Goal: Information Seeking & Learning: Understand process/instructions

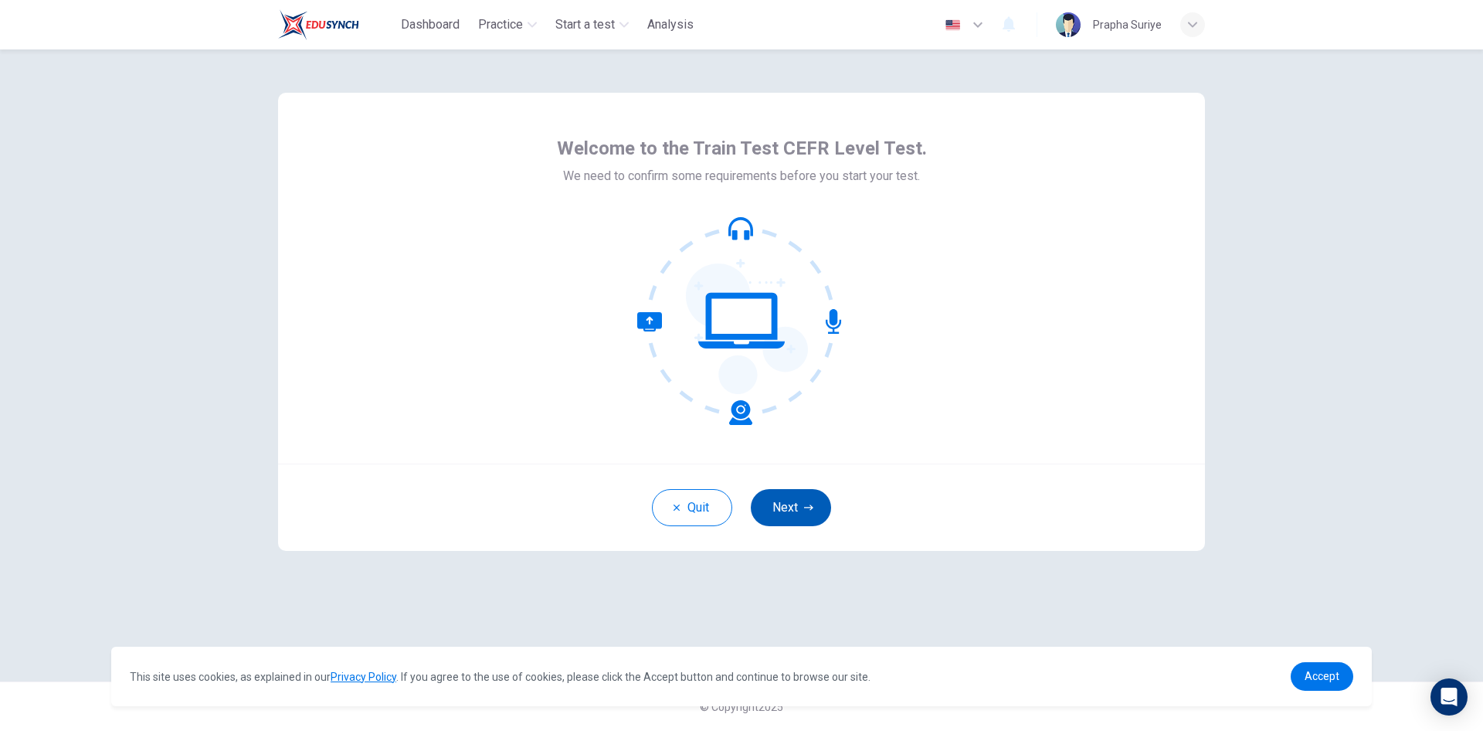
click at [789, 499] on button "Next" at bounding box center [791, 507] width 80 height 37
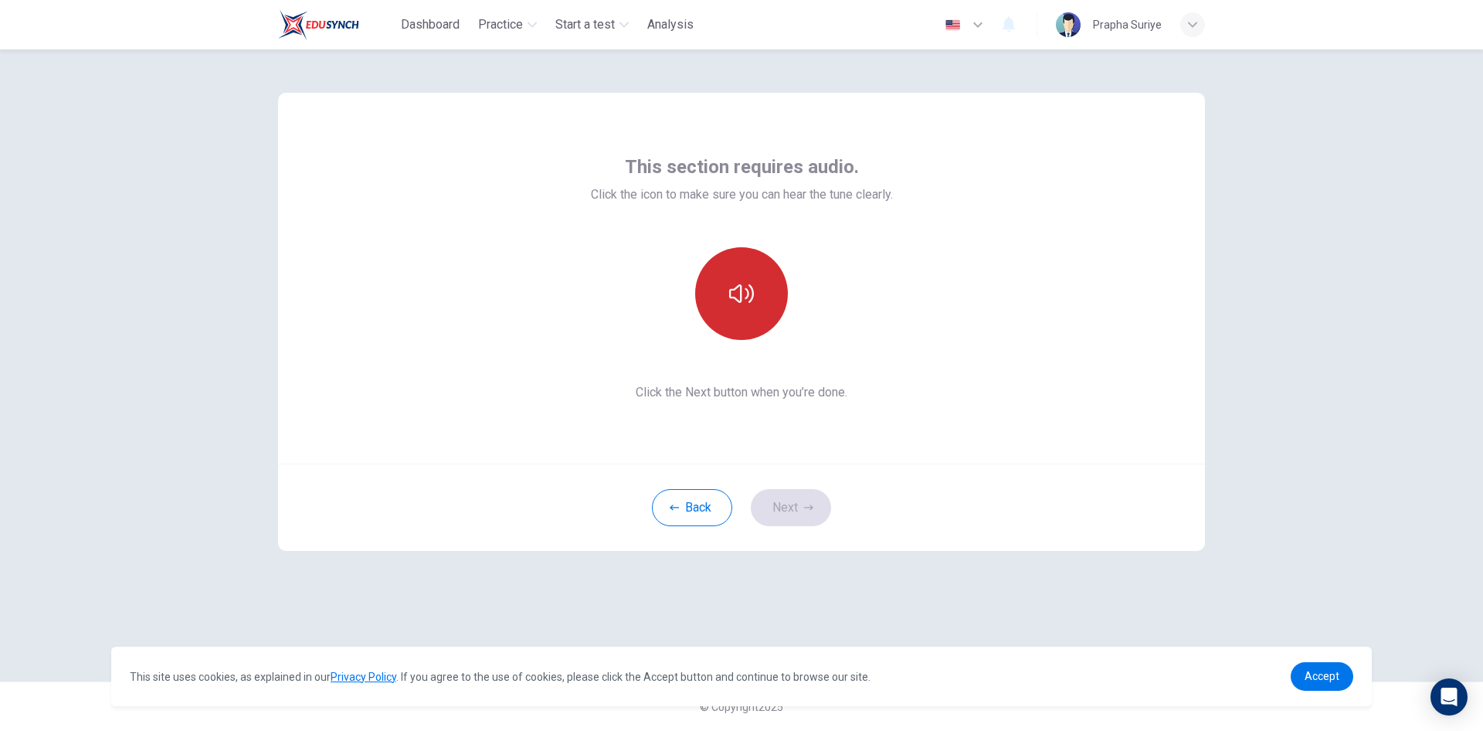
click at [743, 315] on button "button" at bounding box center [741, 293] width 93 height 93
click at [739, 293] on icon "button" at bounding box center [741, 293] width 25 height 25
click at [792, 515] on button "Next" at bounding box center [791, 507] width 80 height 37
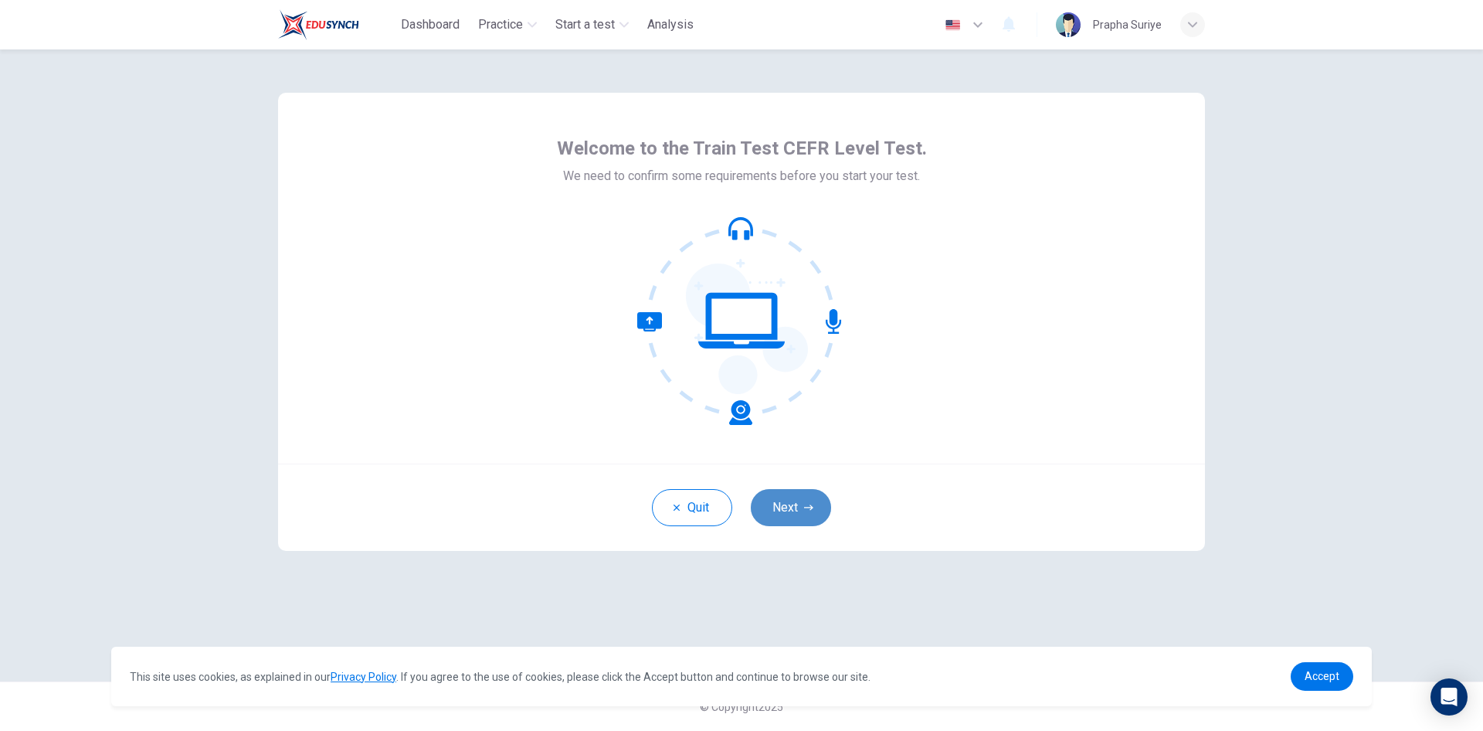
click at [801, 508] on button "Next" at bounding box center [791, 507] width 80 height 37
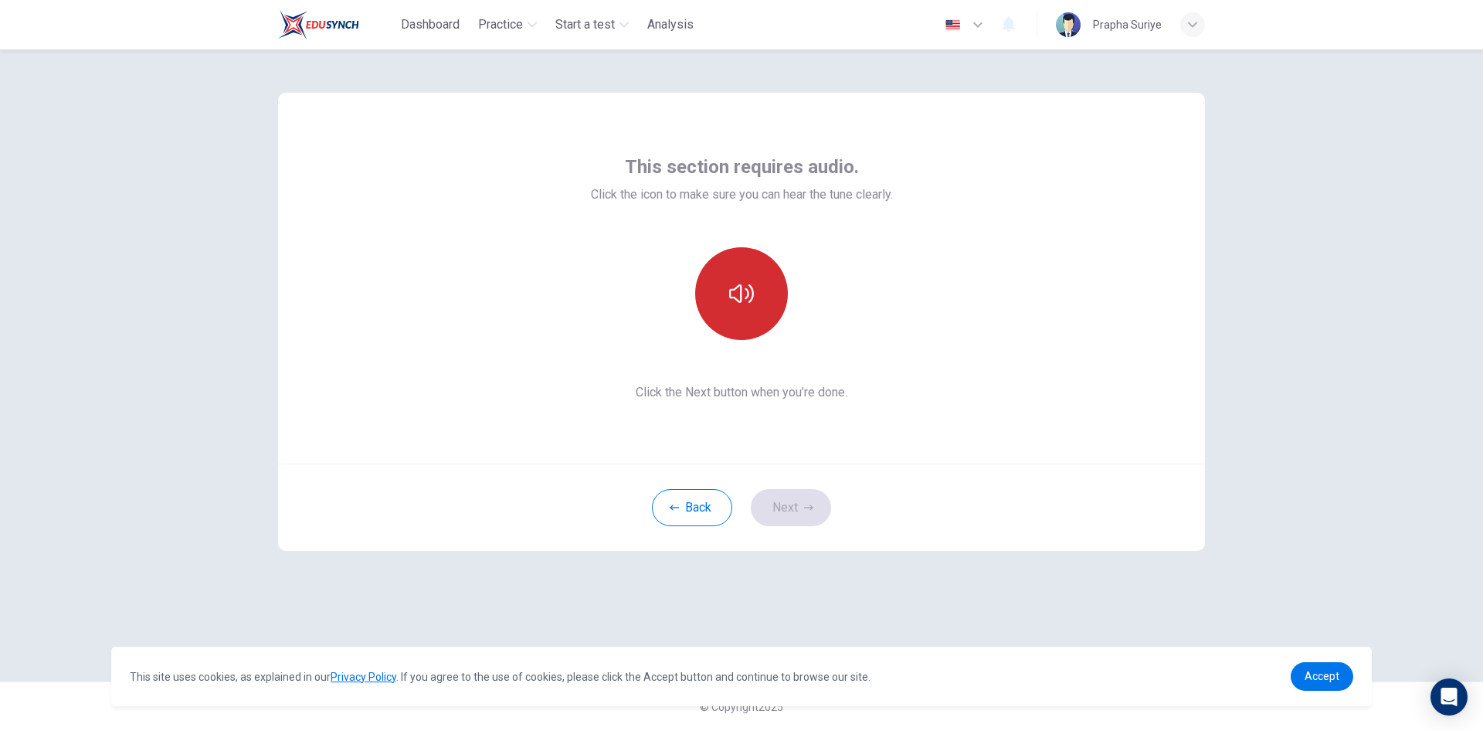
click at [742, 301] on icon "button" at bounding box center [741, 293] width 25 height 25
click at [774, 512] on button "Next" at bounding box center [791, 507] width 80 height 37
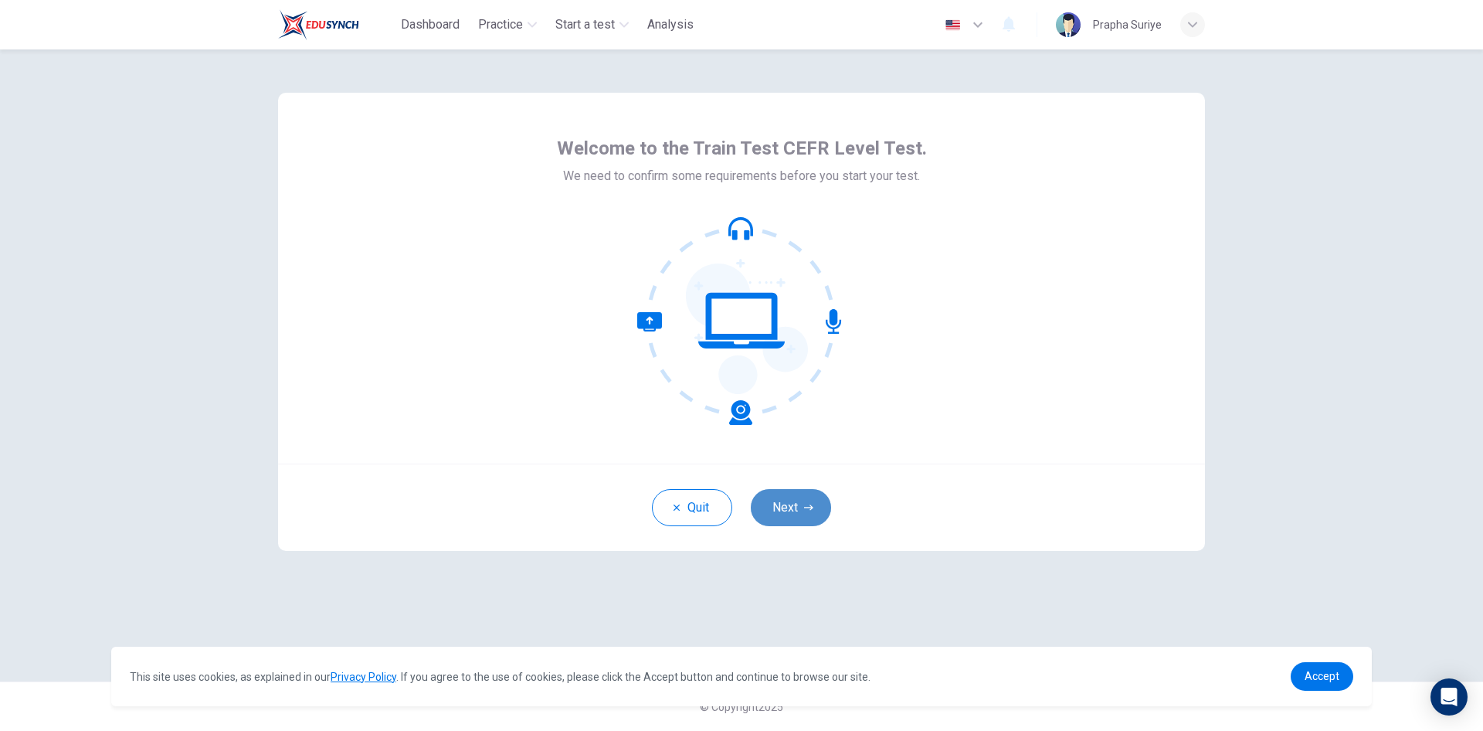
click at [801, 508] on button "Next" at bounding box center [791, 507] width 80 height 37
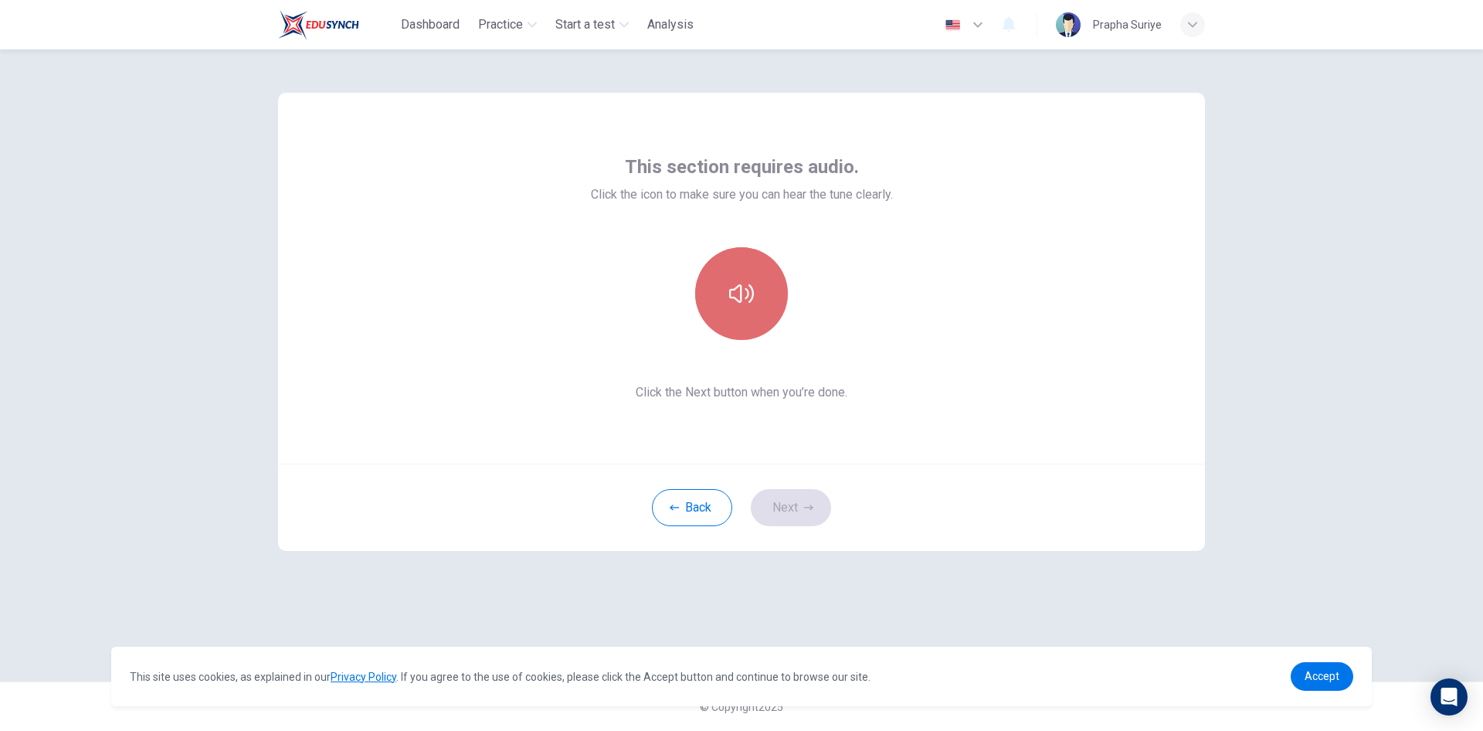
click at [731, 288] on icon "button" at bounding box center [741, 293] width 25 height 25
click at [776, 511] on button "Next" at bounding box center [791, 507] width 80 height 37
